Goal: Navigation & Orientation: Understand site structure

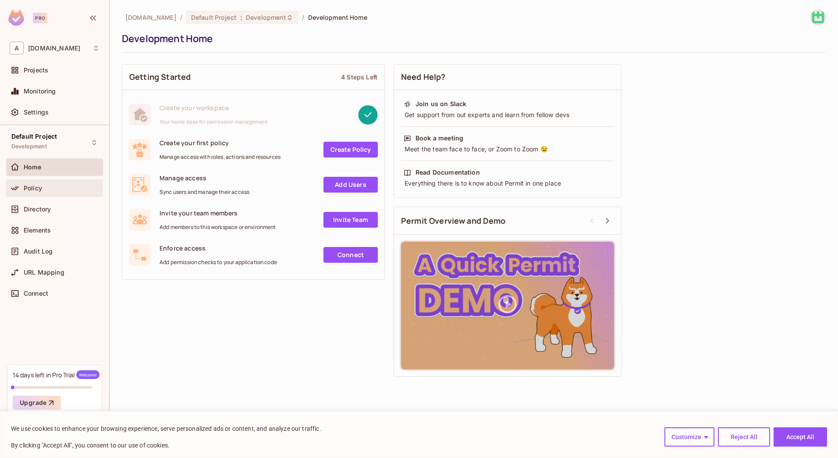
click at [53, 186] on div "Policy" at bounding box center [62, 188] width 76 height 7
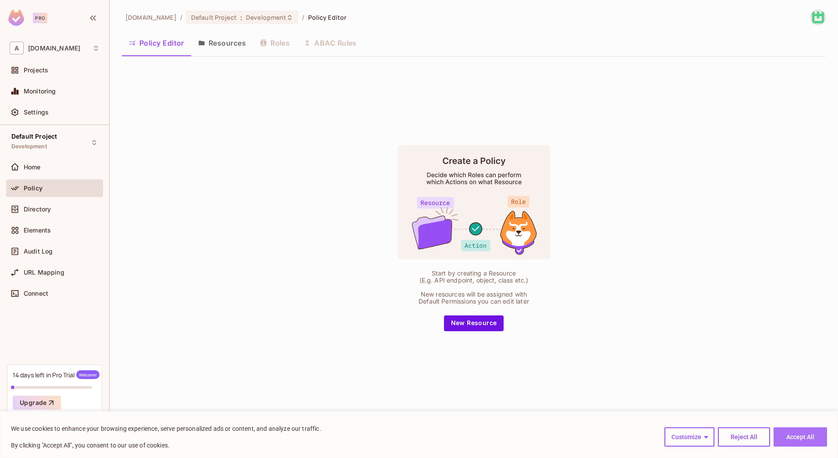
click at [798, 434] on button "Accept All" at bounding box center [800, 436] width 53 height 19
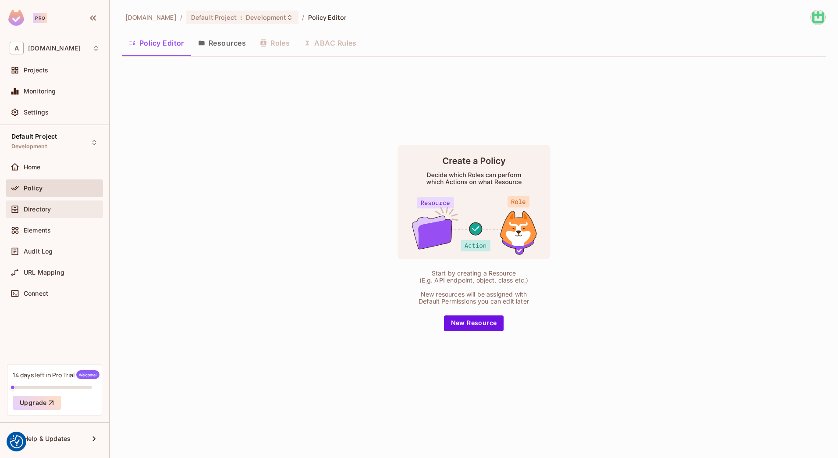
click at [51, 200] on div "Directory" at bounding box center [54, 209] width 97 height 18
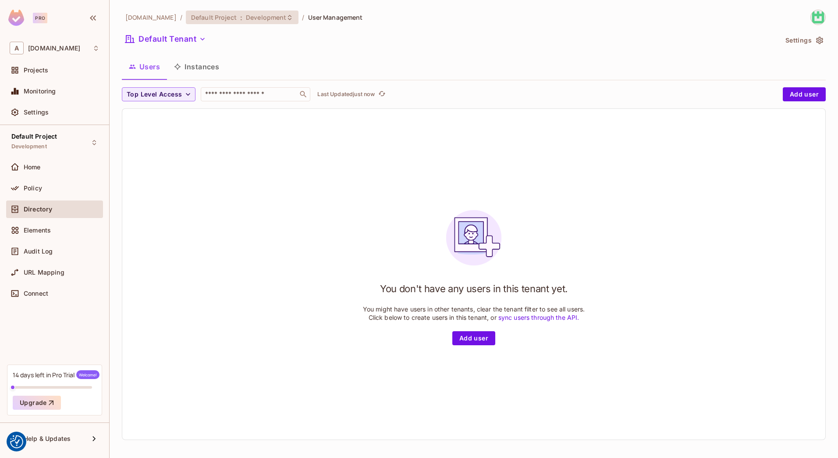
click at [190, 11] on div "Default Project : Development" at bounding box center [242, 18] width 113 height 14
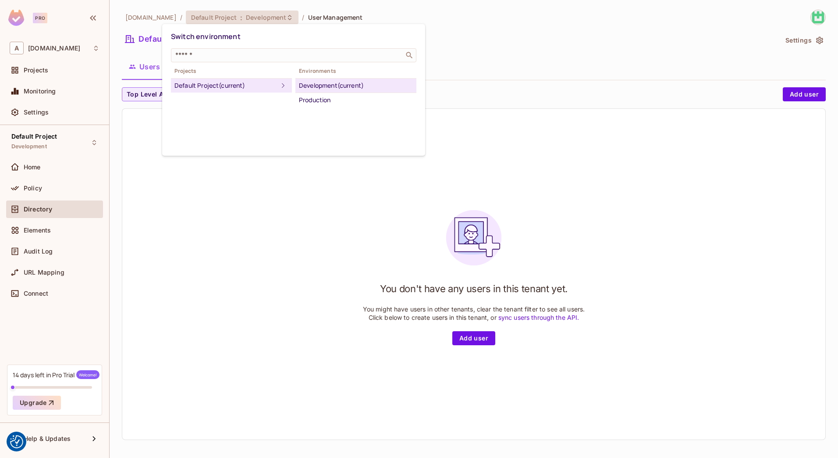
click at [190, 11] on div at bounding box center [419, 229] width 838 height 458
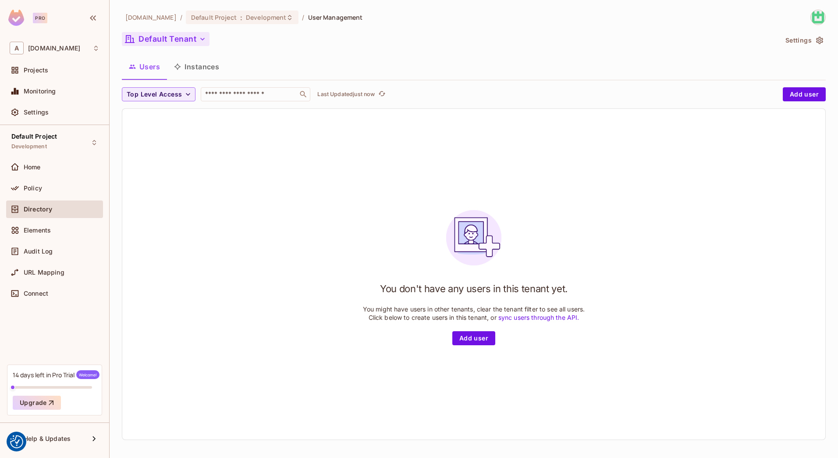
click at [192, 43] on button "Default Tenant" at bounding box center [166, 39] width 88 height 14
click at [39, 168] on div at bounding box center [419, 229] width 838 height 458
click at [50, 167] on div "Home" at bounding box center [62, 166] width 76 height 7
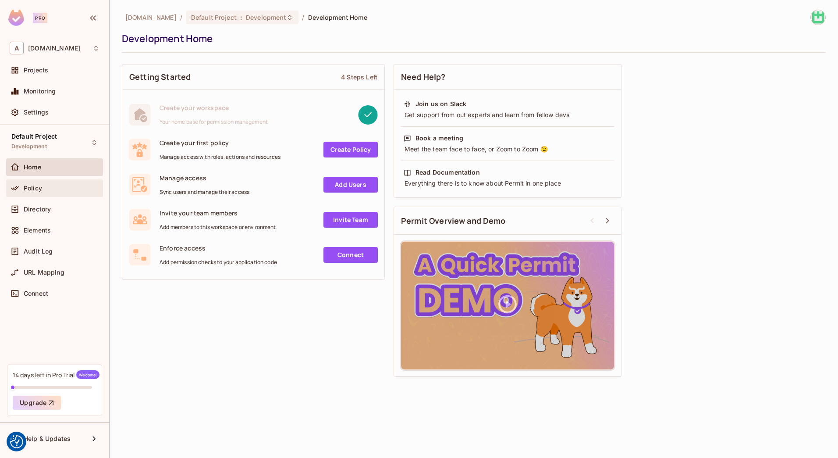
click at [45, 187] on div "Policy" at bounding box center [62, 188] width 76 height 7
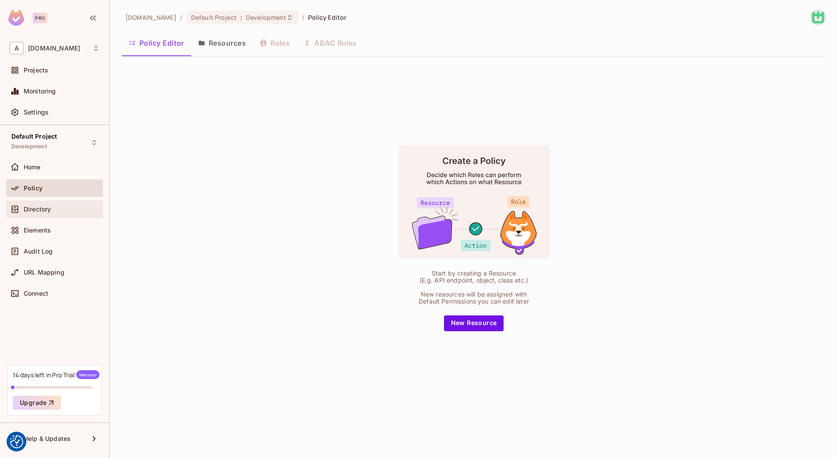
click at [53, 214] on div "Directory" at bounding box center [54, 209] width 97 height 18
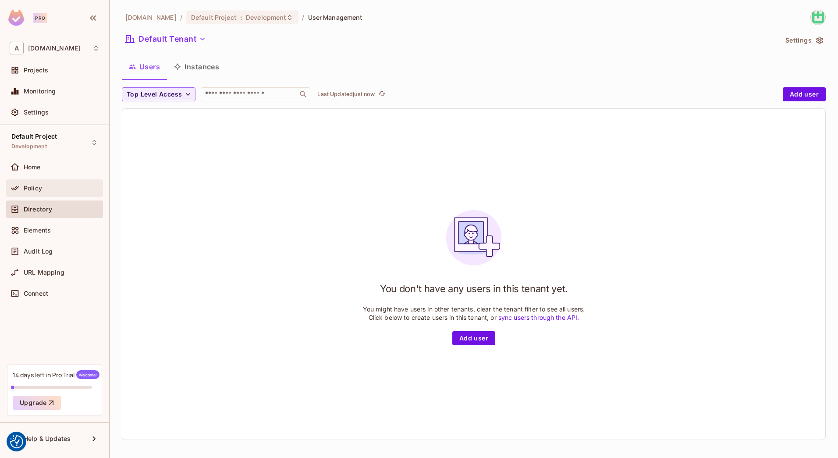
click at [39, 191] on span "Policy" at bounding box center [33, 188] width 18 height 7
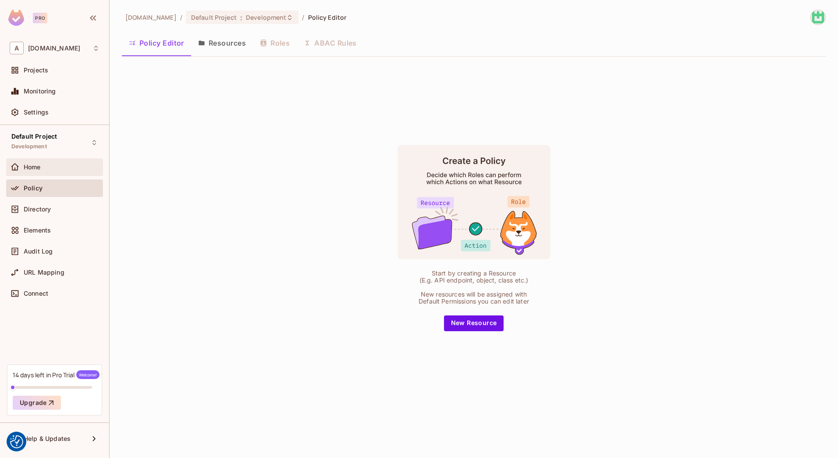
click at [50, 164] on div "Home" at bounding box center [62, 166] width 76 height 7
